Goal: Find specific page/section: Find specific page/section

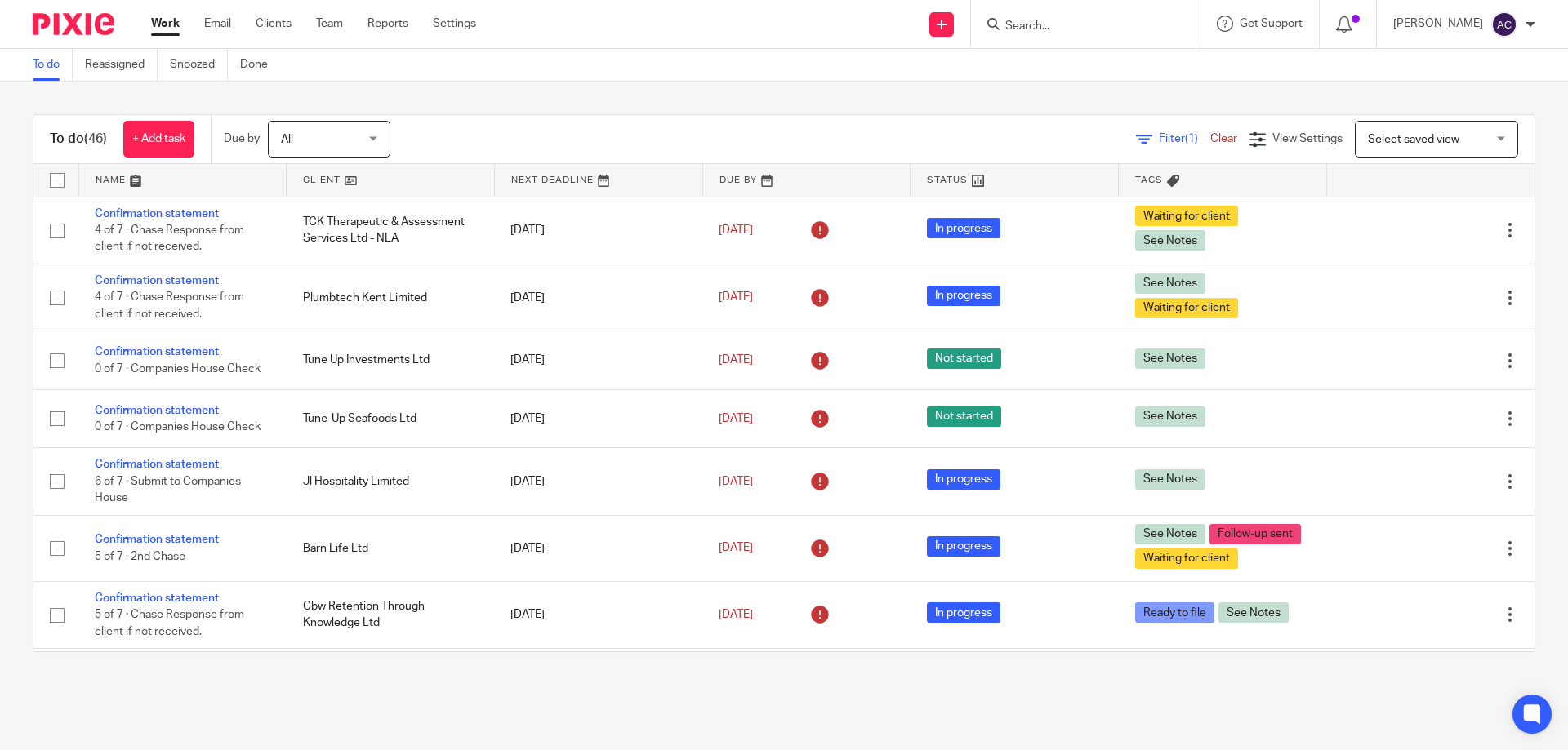
drag, startPoint x: 1065, startPoint y: 23, endPoint x: 1048, endPoint y: 23, distance: 17.0
click at [1065, 22] on input "Search" at bounding box center [1077, 27] width 147 height 15
type input "[PERSON_NAME]"
click at [1067, 65] on link at bounding box center [1140, 63] width 280 height 25
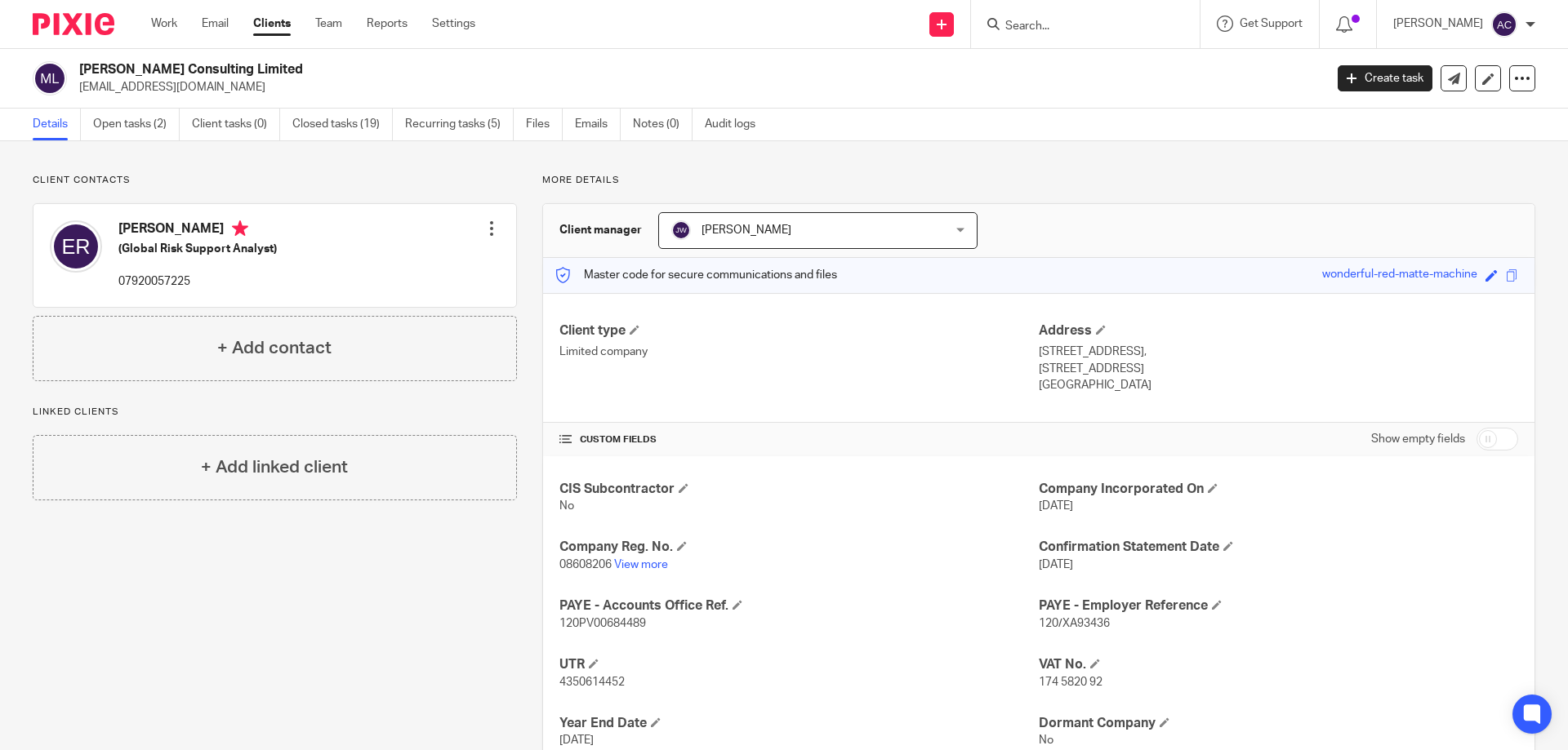
click at [1086, 35] on form at bounding box center [1091, 24] width 174 height 21
click at [1085, 31] on input "Search" at bounding box center [1077, 27] width 147 height 15
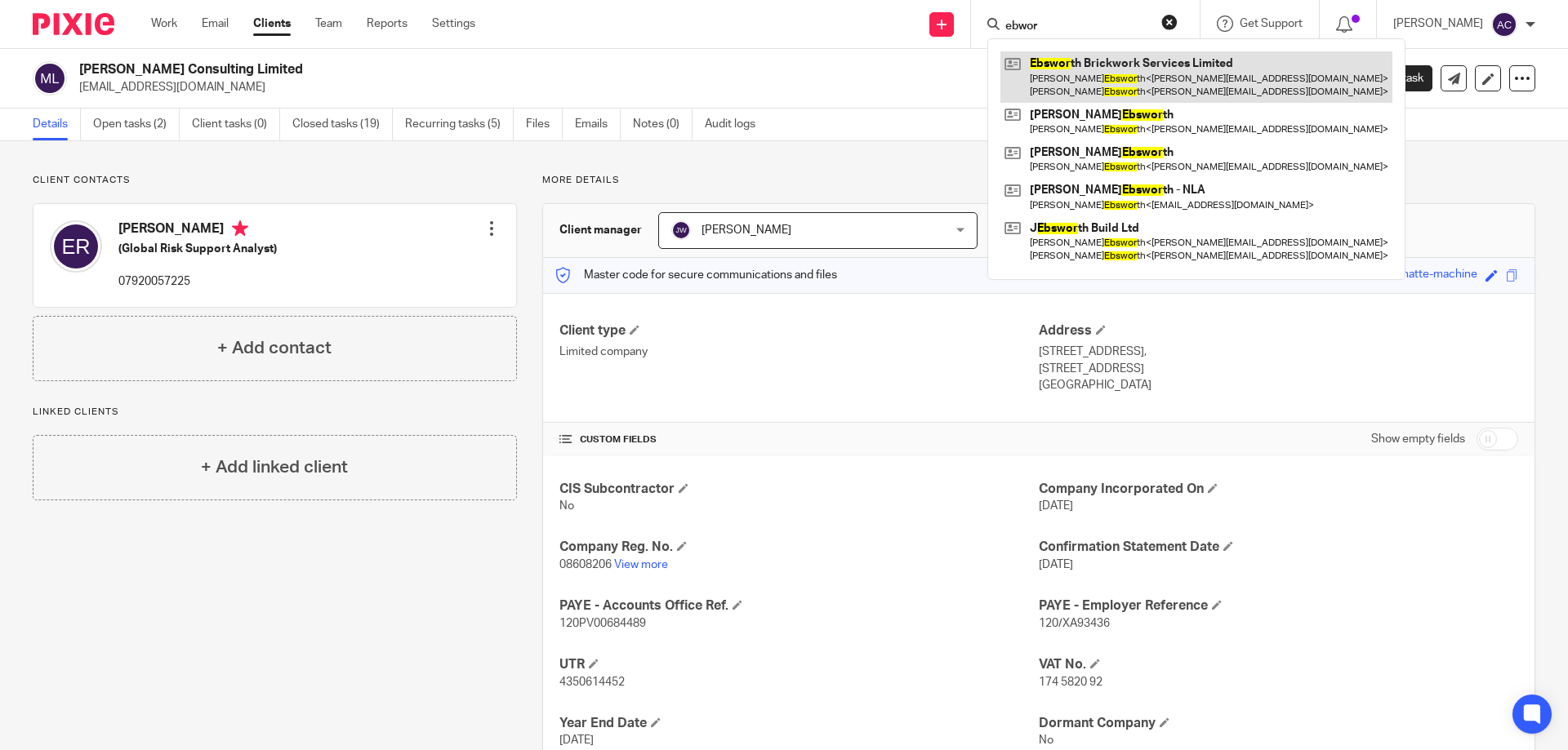
type input "ebwor"
drag, startPoint x: 1168, startPoint y: 72, endPoint x: 1160, endPoint y: 86, distance: 16.1
click at [1168, 71] on link at bounding box center [1197, 76] width 392 height 50
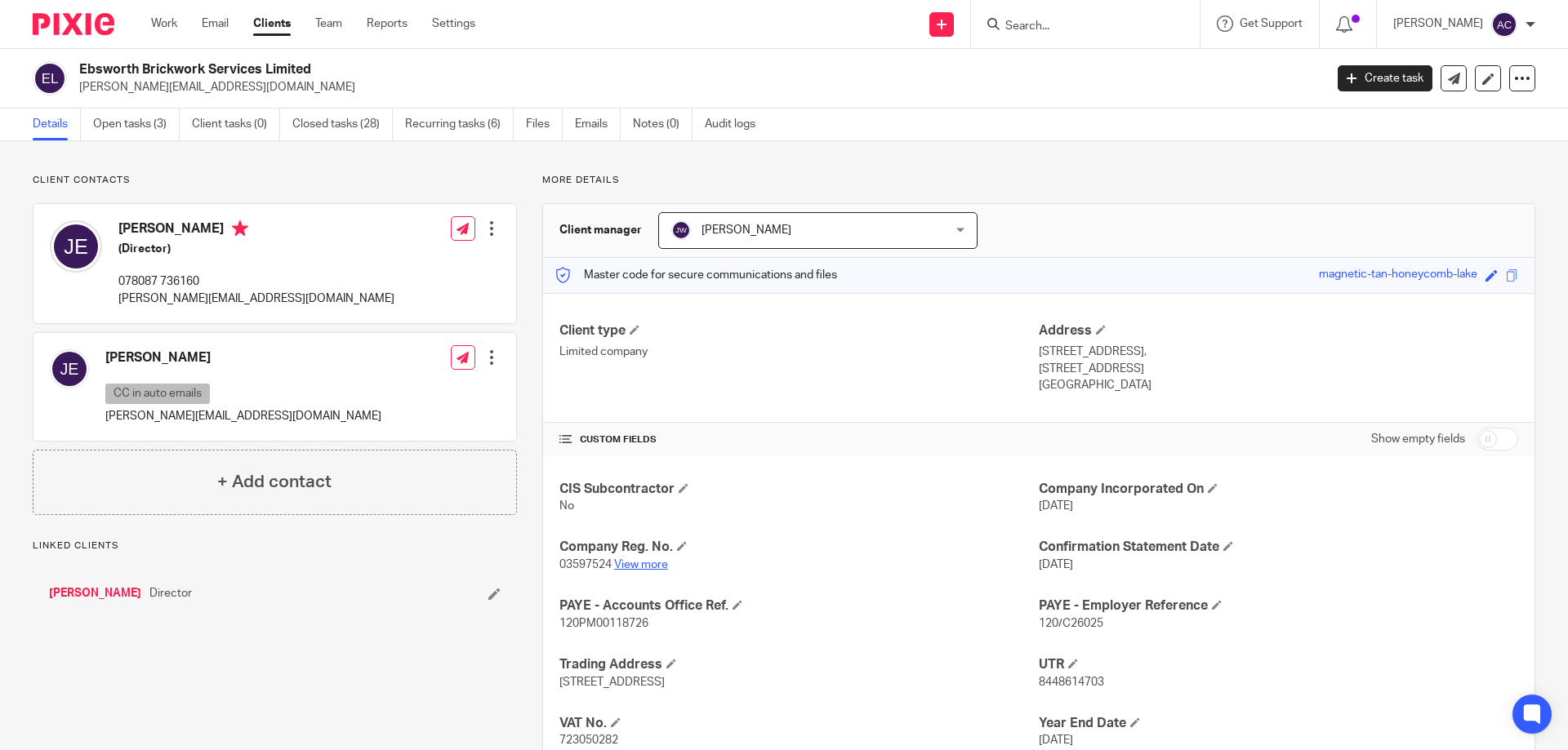
click at [645, 563] on link "View more" at bounding box center [640, 565] width 53 height 12
